Goal: Book appointment/travel/reservation

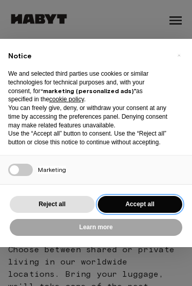
click at [154, 204] on button "Accept all" at bounding box center [140, 204] width 85 height 17
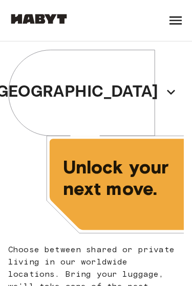
click at [162, 100] on icon "button" at bounding box center [170, 92] width 16 height 16
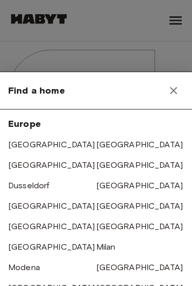
click at [108, 141] on link "[GEOGRAPHIC_DATA]" at bounding box center [139, 144] width 87 height 10
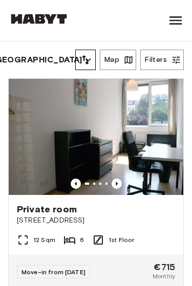
click at [110, 146] on img at bounding box center [96, 137] width 174 height 116
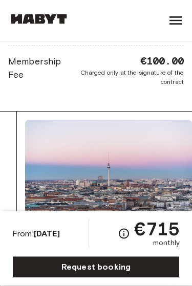
scroll to position [1869, 0]
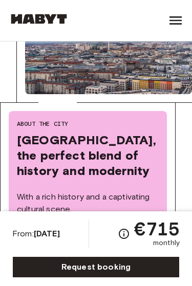
click at [58, 18] on img at bounding box center [38, 19] width 61 height 10
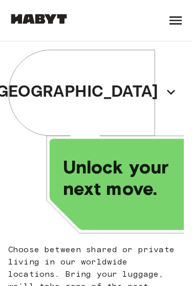
click at [106, 95] on p "[GEOGRAPHIC_DATA]" at bounding box center [74, 92] width 168 height 25
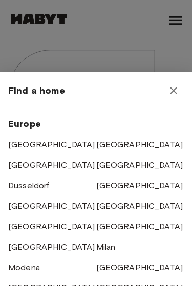
click at [114, 146] on link "[GEOGRAPHIC_DATA]" at bounding box center [139, 144] width 87 height 10
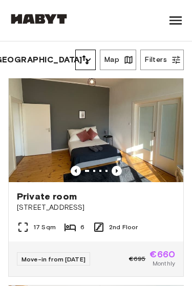
scroll to position [451, 0]
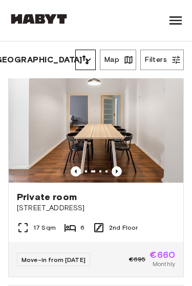
click at [72, 198] on span "Private room" at bounding box center [47, 197] width 60 height 12
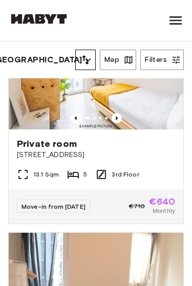
scroll to position [1575, 0]
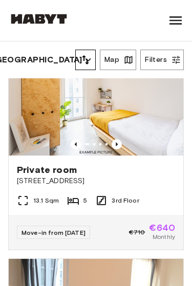
click at [67, 173] on span "Private room" at bounding box center [47, 169] width 60 height 12
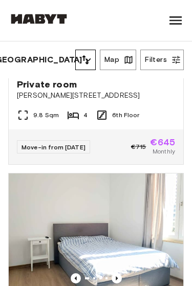
scroll to position [4294, 0]
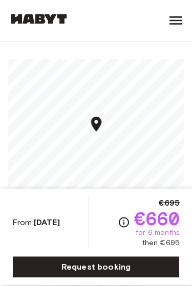
scroll to position [990, 0]
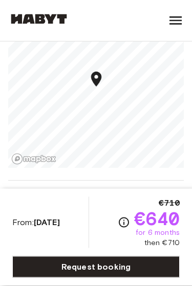
scroll to position [1810, 0]
